Goal: Task Accomplishment & Management: Manage account settings

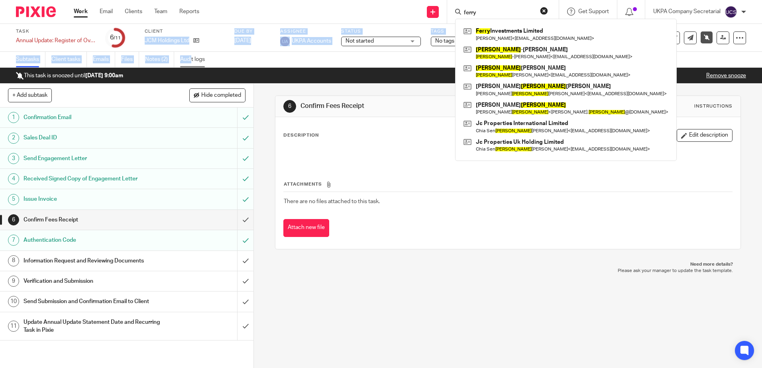
drag, startPoint x: 144, startPoint y: 40, endPoint x: 193, endPoint y: 52, distance: 49.7
click at [193, 52] on div "Task Annual Update: Register of Overseas Entities Save Annual Update: Register …" at bounding box center [381, 54] width 762 height 60
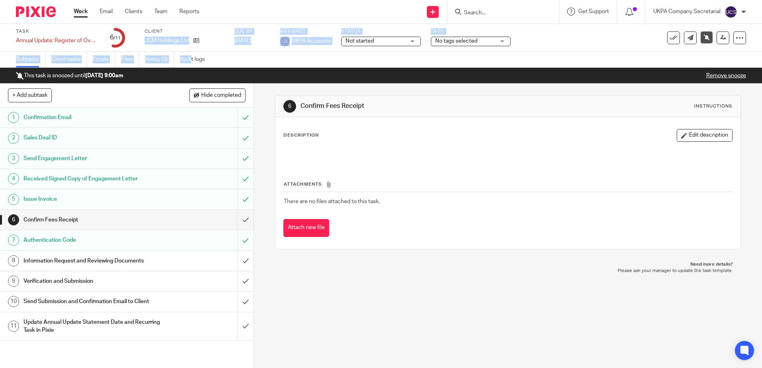
click at [136, 42] on div "Task Annual Update: Register of Overseas Entities Save Annual Update: Register …" at bounding box center [320, 37] width 609 height 19
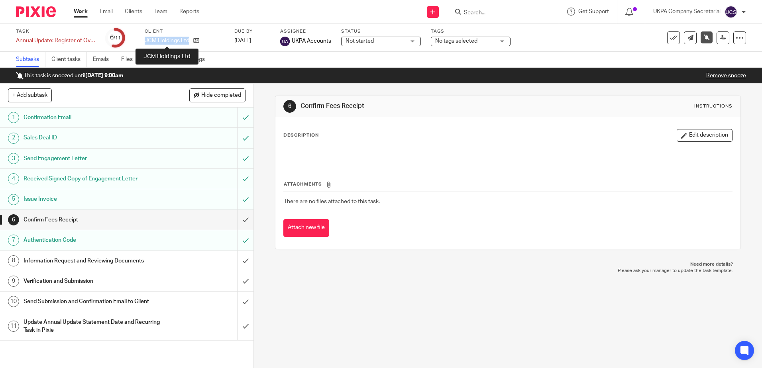
drag, startPoint x: 138, startPoint y: 43, endPoint x: 189, endPoint y: 41, distance: 51.1
click at [189, 41] on div "Task Annual Update: Register of Overseas Entities Save Annual Update: Register …" at bounding box center [320, 37] width 609 height 19
copy p "JCM Holdings Ltd"
click at [499, 282] on div "6 Confirm Fees Receipt Instructions Description Edit description Attachments Th…" at bounding box center [508, 226] width 508 height 285
drag, startPoint x: 472, startPoint y: 293, endPoint x: 228, endPoint y: 245, distance: 249.1
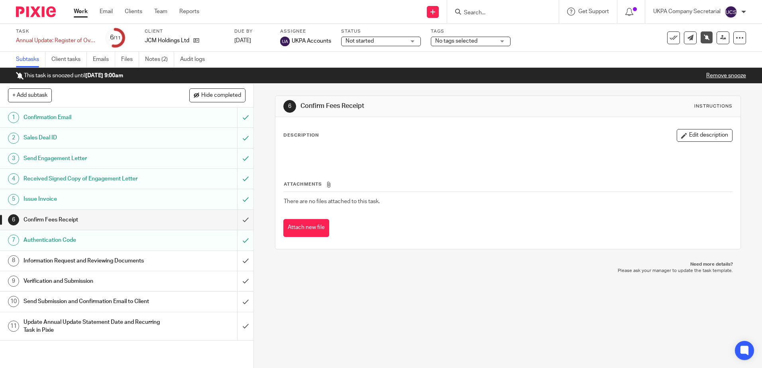
click at [472, 293] on div "6 Confirm Fees Receipt Instructions Description Edit description Attachments Th…" at bounding box center [508, 226] width 508 height 285
click at [504, 321] on div "6 Confirm Fees Receipt Instructions Description Edit description Attachments Th…" at bounding box center [508, 226] width 508 height 285
click at [569, 315] on div "6 Confirm Fees Receipt Instructions Description Edit description Attachments Th…" at bounding box center [508, 226] width 508 height 285
click at [494, 330] on div "6 Confirm Fees Receipt Instructions Description Edit description Attachments Th…" at bounding box center [508, 226] width 508 height 285
drag, startPoint x: 462, startPoint y: 272, endPoint x: 462, endPoint y: 301, distance: 28.7
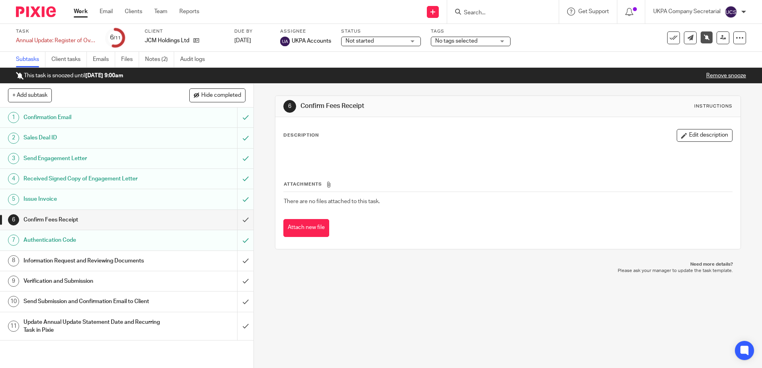
click at [462, 272] on p "Please ask your manager to update the task template." at bounding box center [508, 271] width 450 height 6
drag, startPoint x: 517, startPoint y: 305, endPoint x: 646, endPoint y: 92, distance: 249.0
click at [517, 305] on div "6 Confirm Fees Receipt Instructions Description Edit description Attachments Th…" at bounding box center [508, 226] width 508 height 285
click at [542, 305] on div "6 Confirm Fees Receipt Instructions Description Edit description Attachments Th…" at bounding box center [508, 226] width 508 height 285
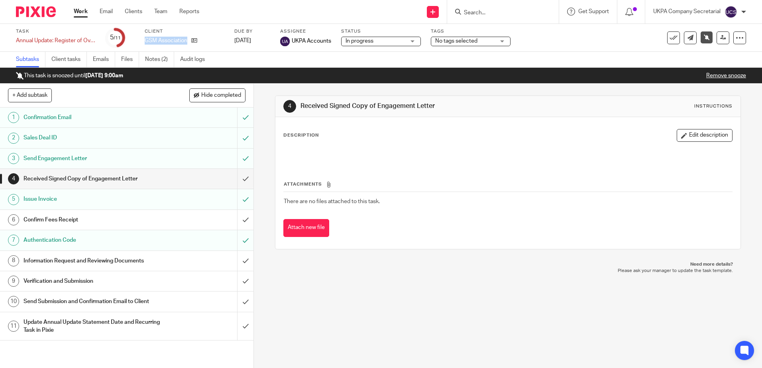
drag, startPoint x: 144, startPoint y: 39, endPoint x: 189, endPoint y: 45, distance: 45.8
click at [189, 45] on div "Task Annual Update: Register of Overseas Entities Save Annual Update: Register …" at bounding box center [320, 37] width 609 height 19
copy div "GSM Association"
click at [391, 325] on div "4 Received Signed Copy of Engagement Letter Instructions Description Edit descr…" at bounding box center [508, 226] width 508 height 285
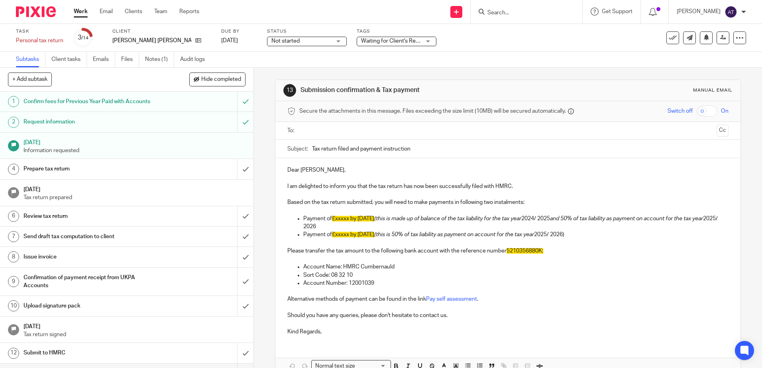
click at [549, 12] on input "Search" at bounding box center [523, 13] width 72 height 7
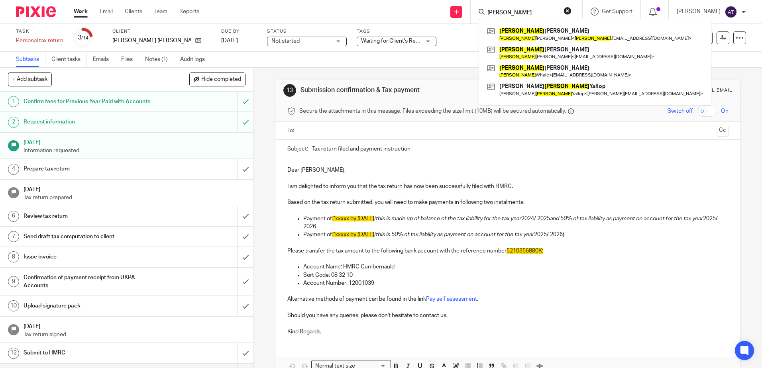
click at [497, 12] on input "amy" at bounding box center [523, 13] width 72 height 7
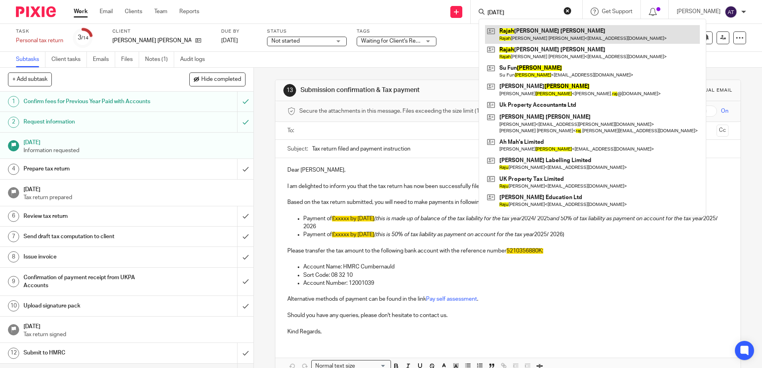
type input "raja"
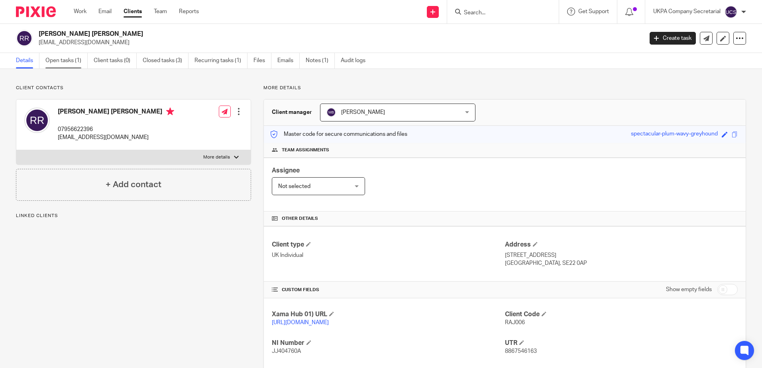
click at [72, 61] on link "Open tasks (1)" at bounding box center [66, 61] width 42 height 16
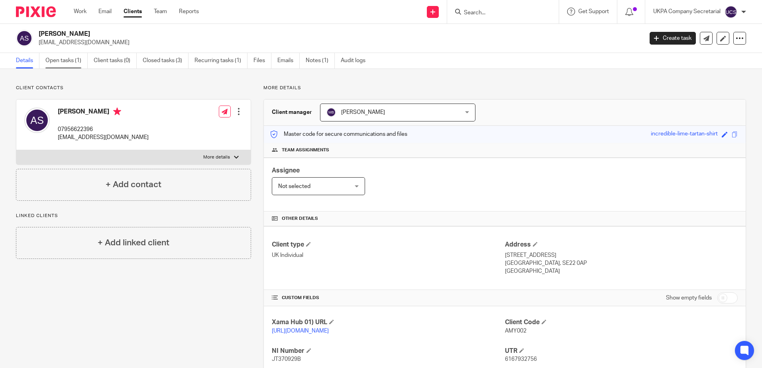
click at [68, 62] on link "Open tasks (1)" at bounding box center [66, 61] width 42 height 16
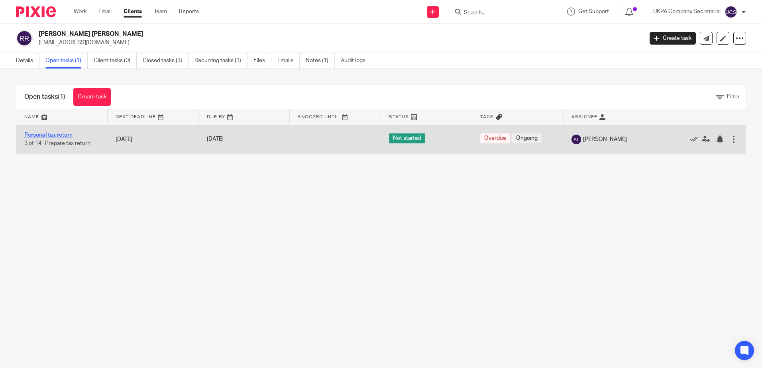
click at [65, 133] on link "Personal tax return" at bounding box center [48, 135] width 48 height 6
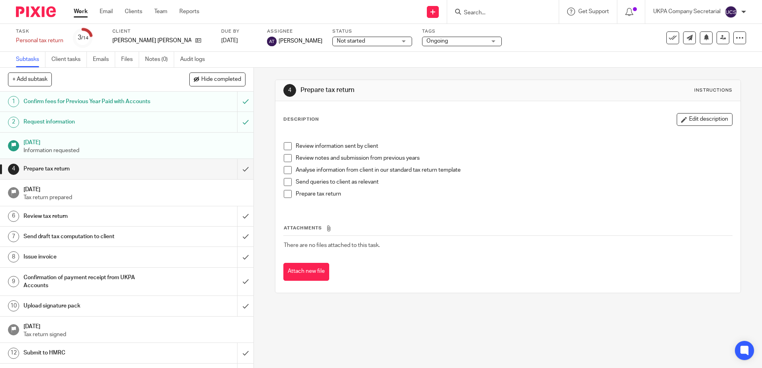
click at [340, 41] on span "Not started" at bounding box center [351, 41] width 28 height 6
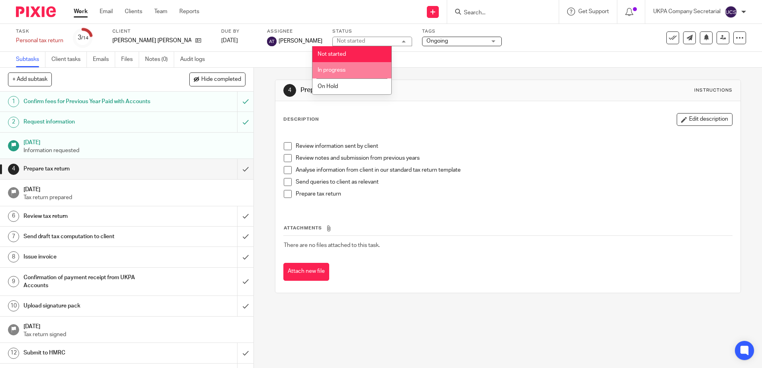
click at [342, 69] on span "In progress" at bounding box center [332, 70] width 28 height 6
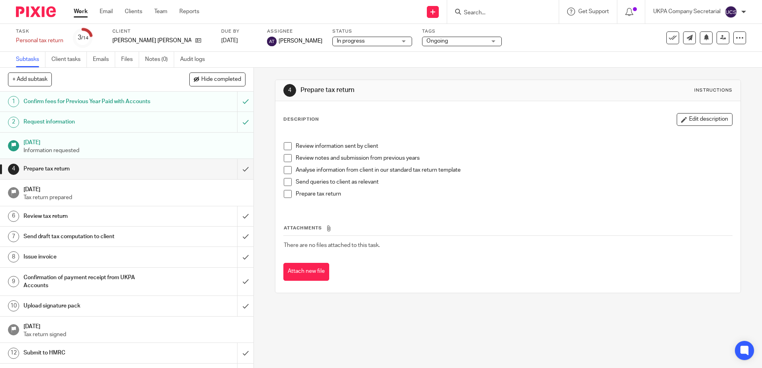
click at [278, 234] on div "Description Edit description Review information sent by client Review notes and…" at bounding box center [507, 197] width 465 height 192
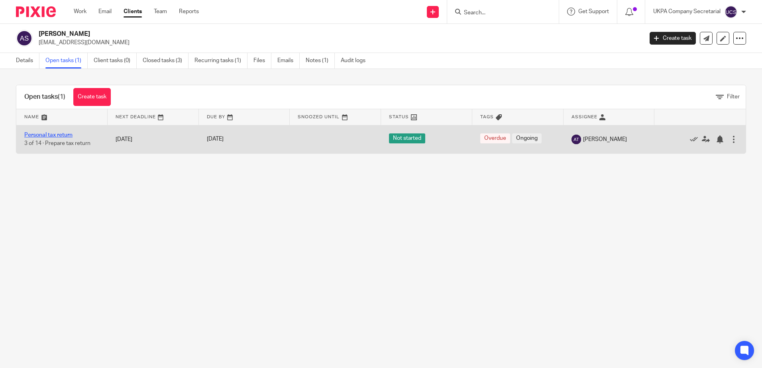
click at [58, 137] on link "Personal tax return" at bounding box center [48, 135] width 48 height 6
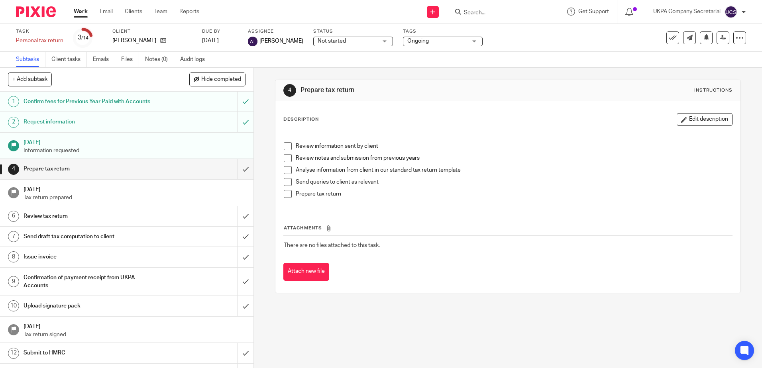
click at [380, 38] on div "Not started Not started" at bounding box center [353, 42] width 80 height 10
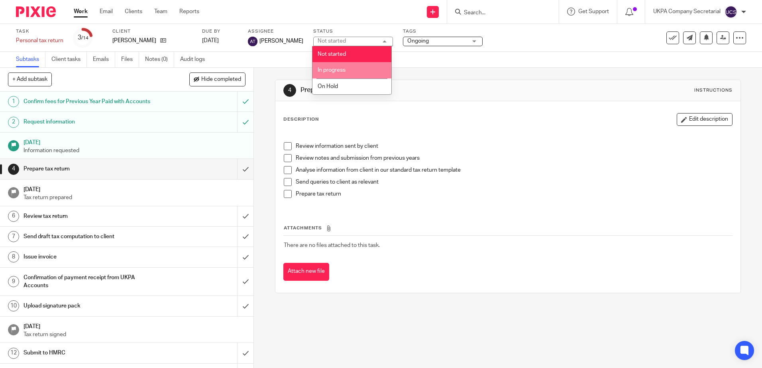
click at [332, 74] on li "In progress" at bounding box center [352, 70] width 79 height 16
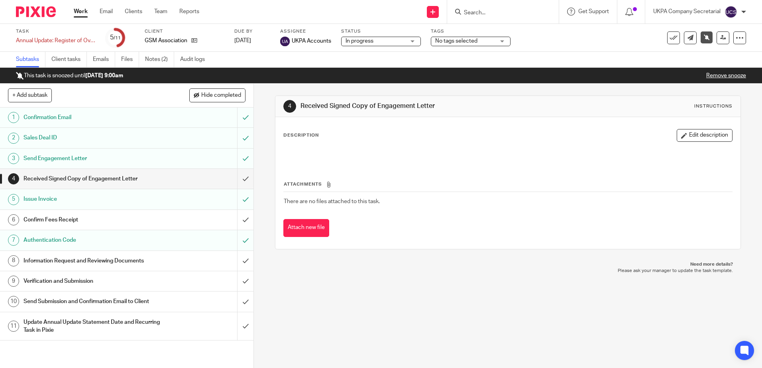
click at [457, 292] on div "4 Received Signed Copy of Engagement Letter Instructions Description Edit descr…" at bounding box center [508, 226] width 508 height 285
